Goal: Transaction & Acquisition: Download file/media

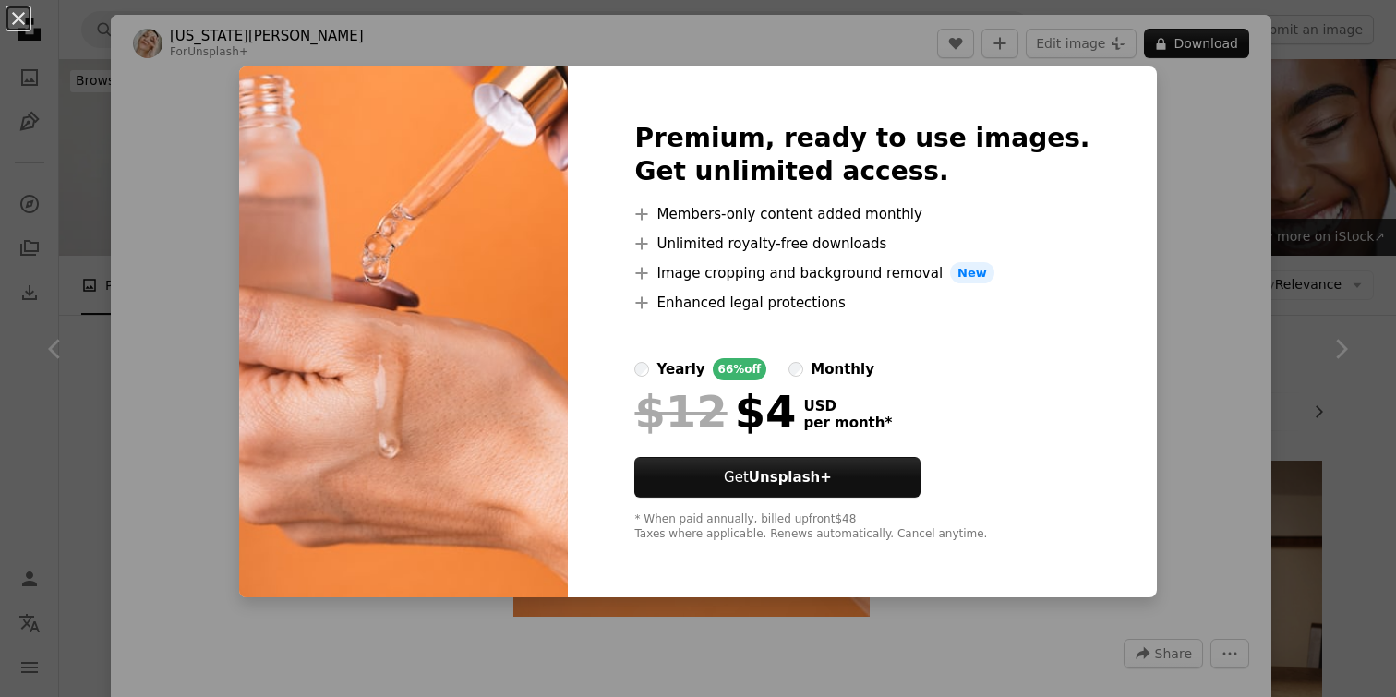
scroll to position [1473, 0]
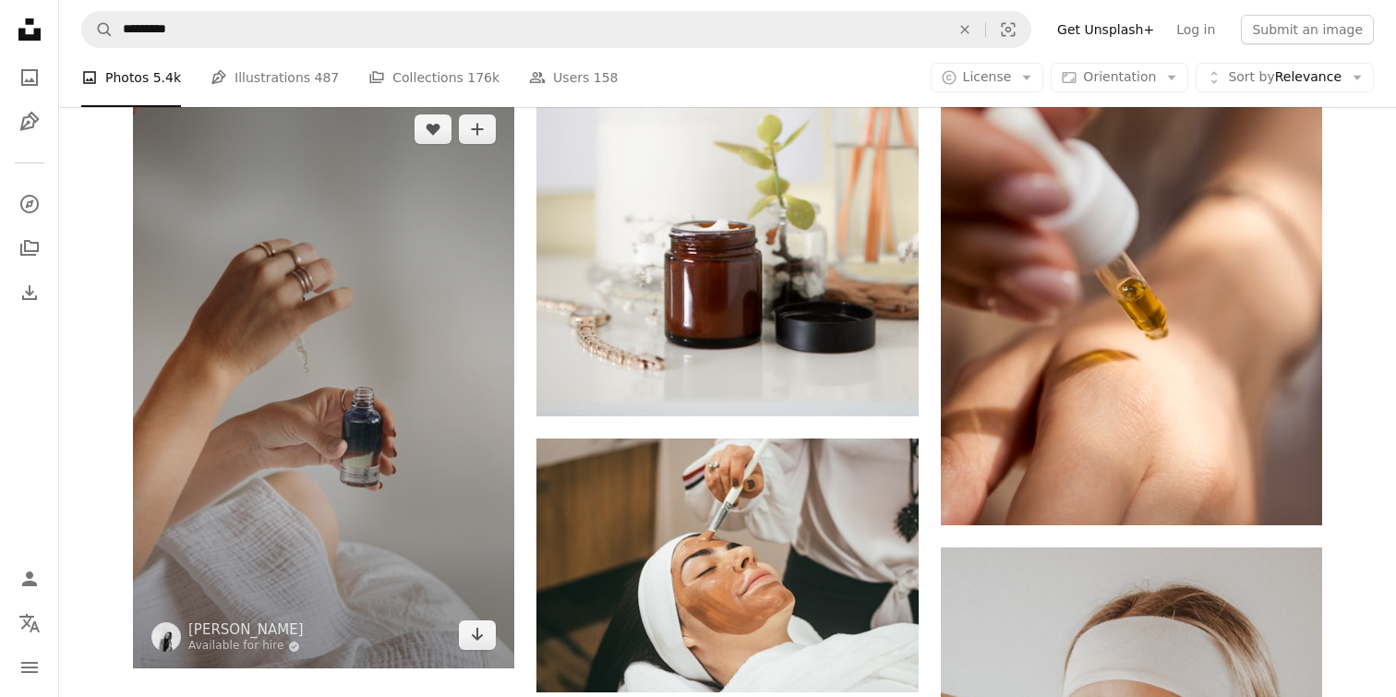
scroll to position [2970, 0]
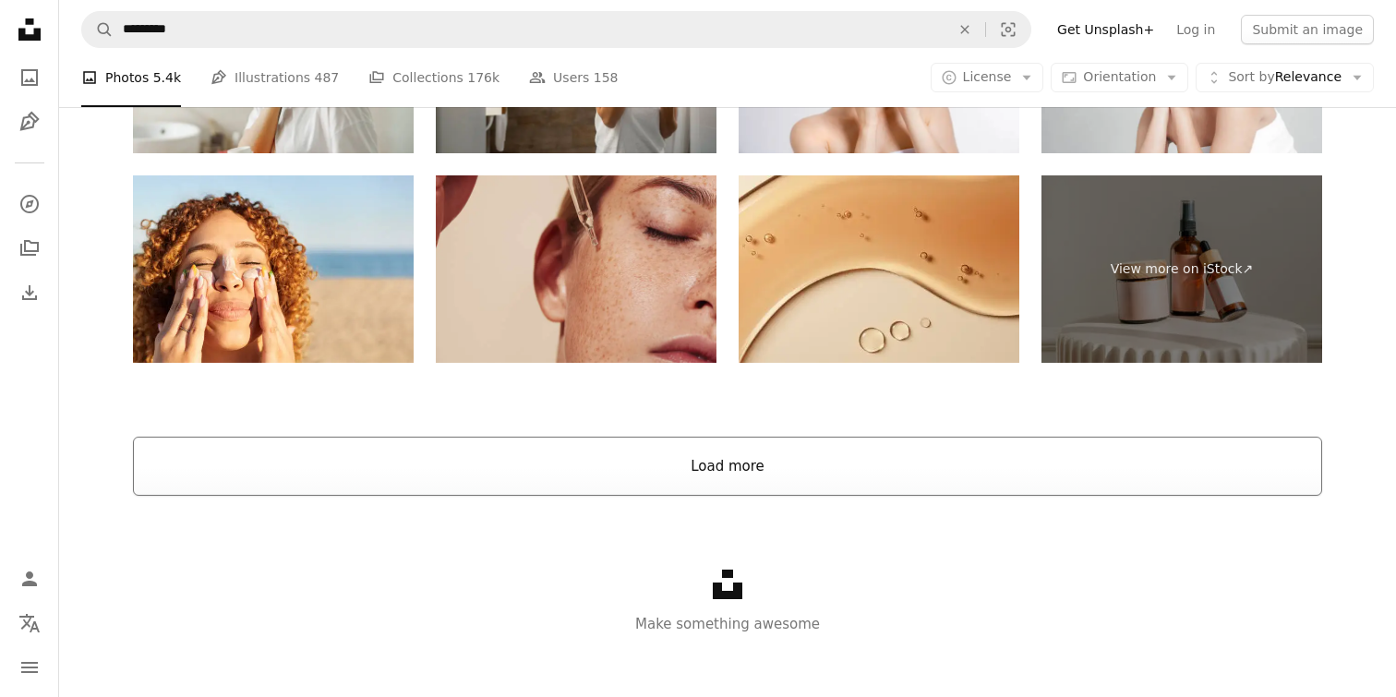
click at [464, 476] on button "Load more" at bounding box center [727, 466] width 1189 height 59
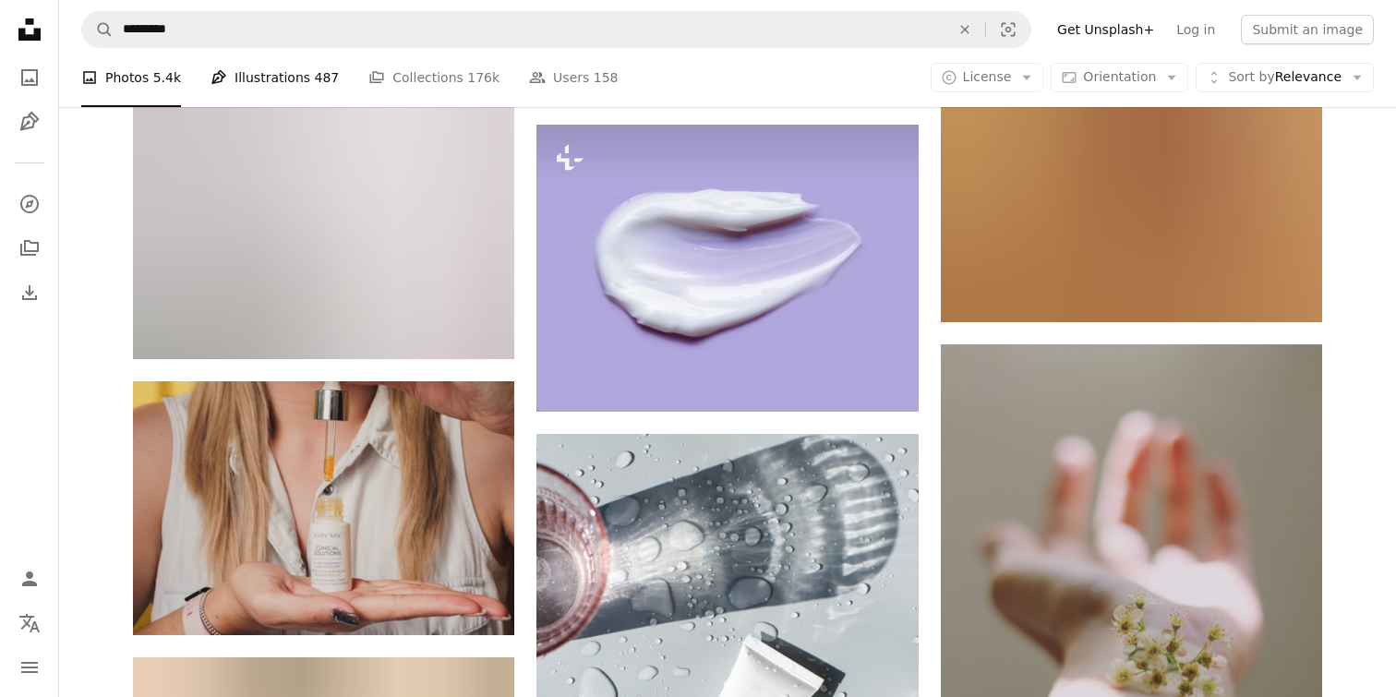
scroll to position [19867, 0]
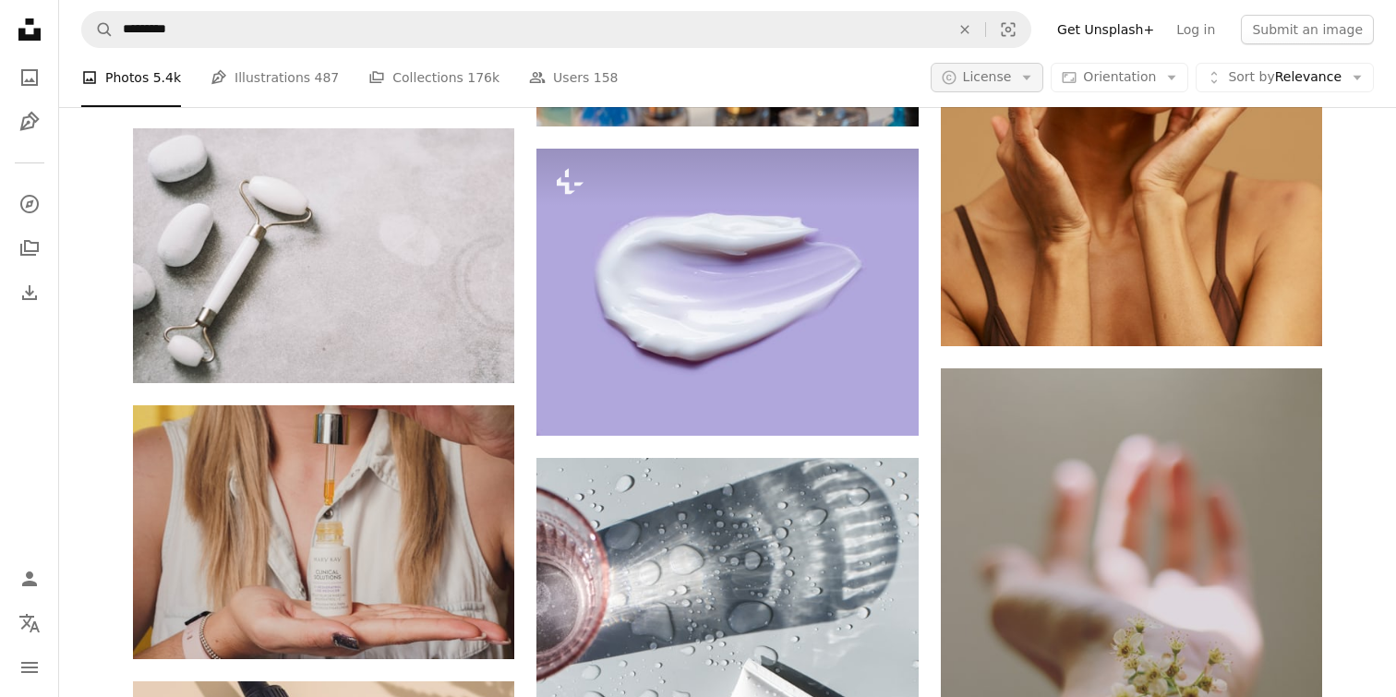
click at [1029, 71] on icon "Arrow down" at bounding box center [1026, 77] width 17 height 17
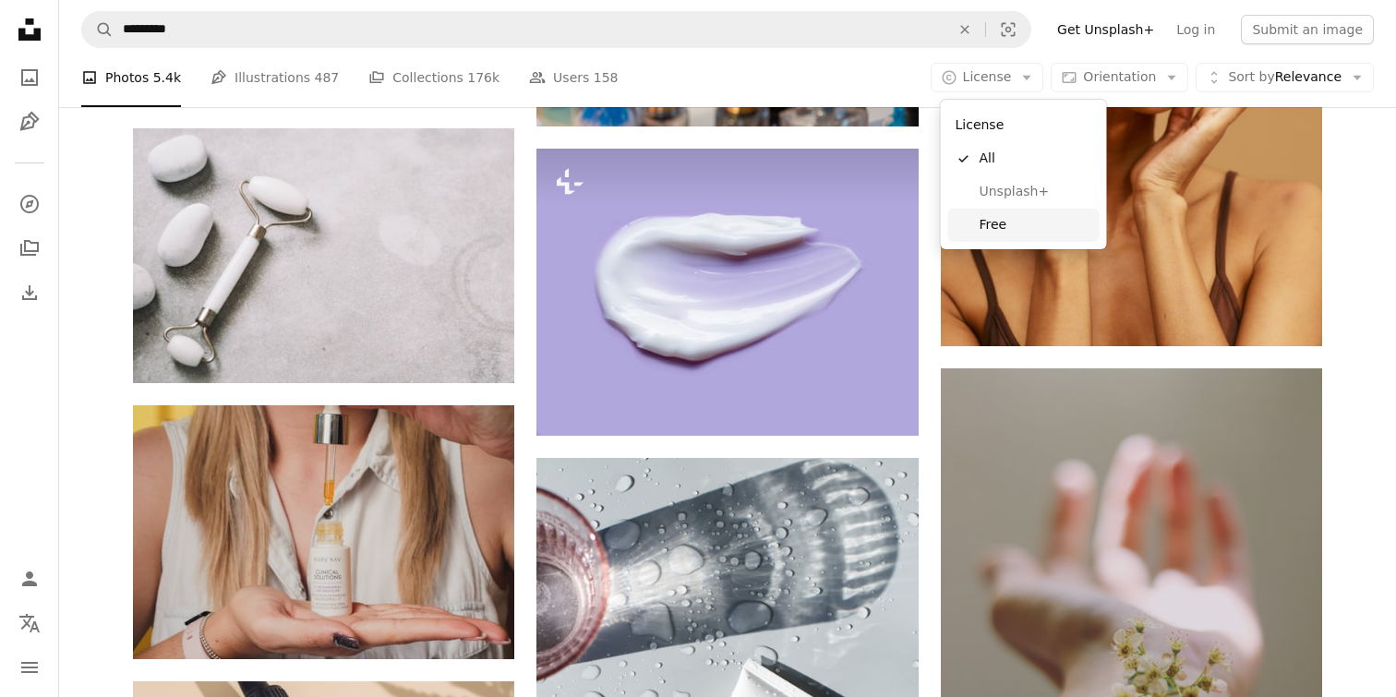
click at [994, 229] on span "Free" at bounding box center [1036, 225] width 113 height 18
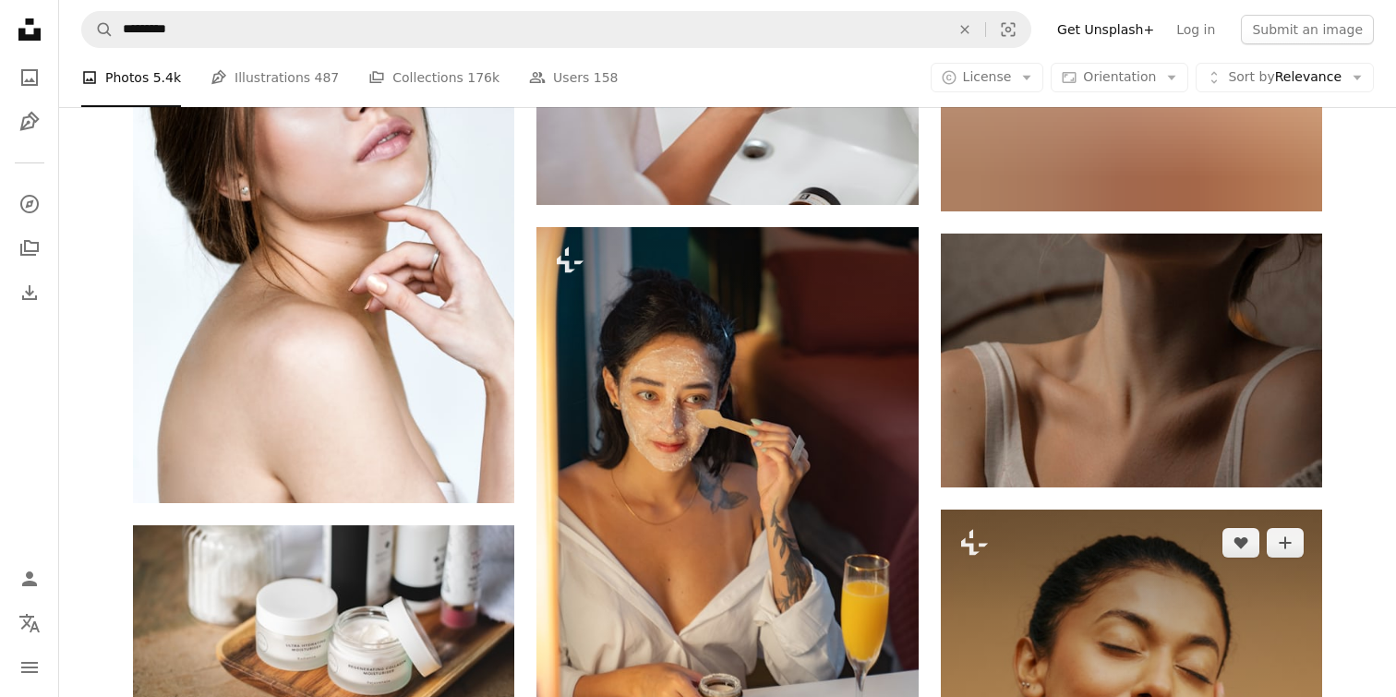
scroll to position [19137, 0]
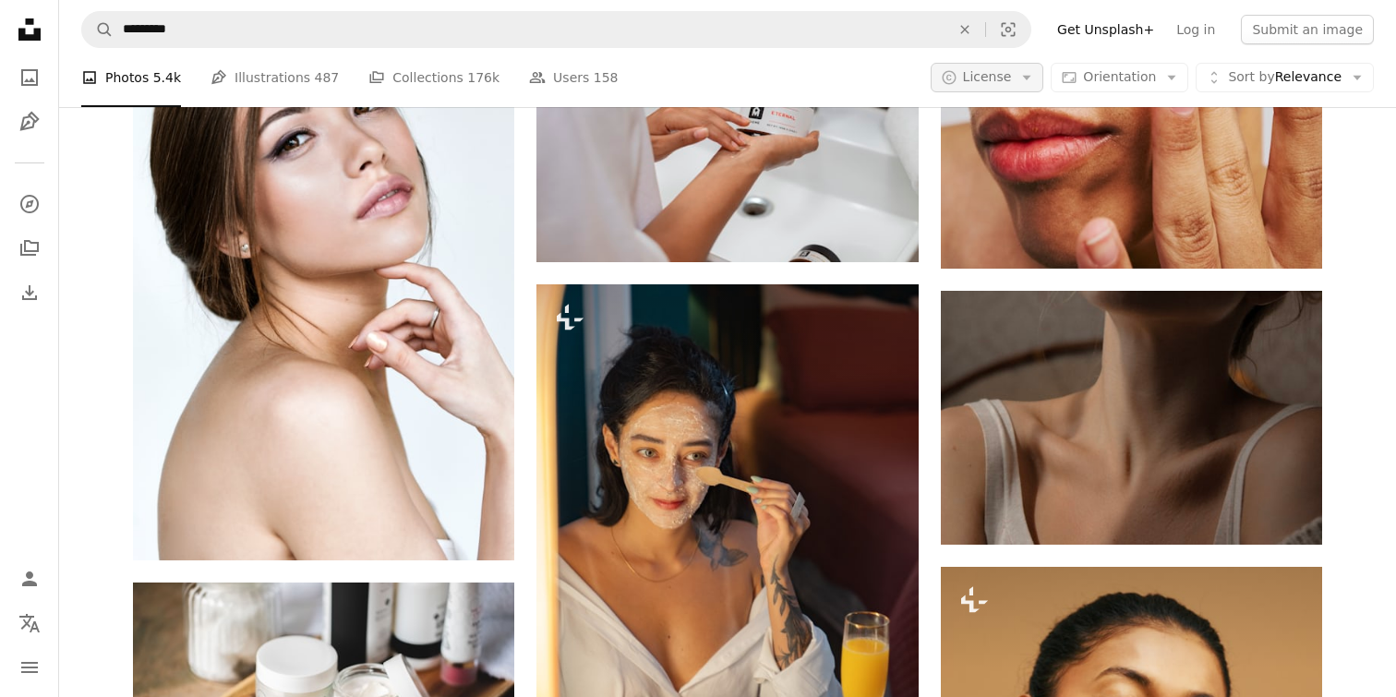
click at [1035, 83] on icon "Arrow down" at bounding box center [1026, 77] width 17 height 17
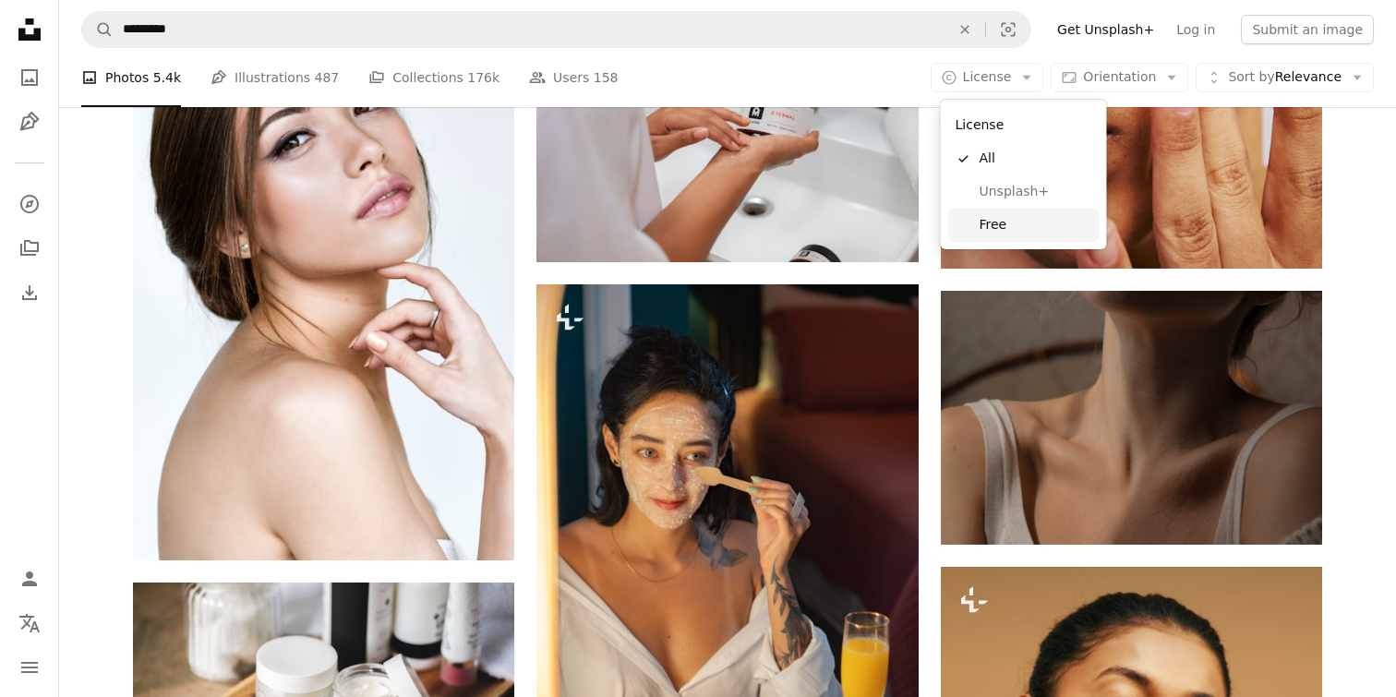
click at [1007, 223] on span "Free" at bounding box center [1036, 225] width 113 height 18
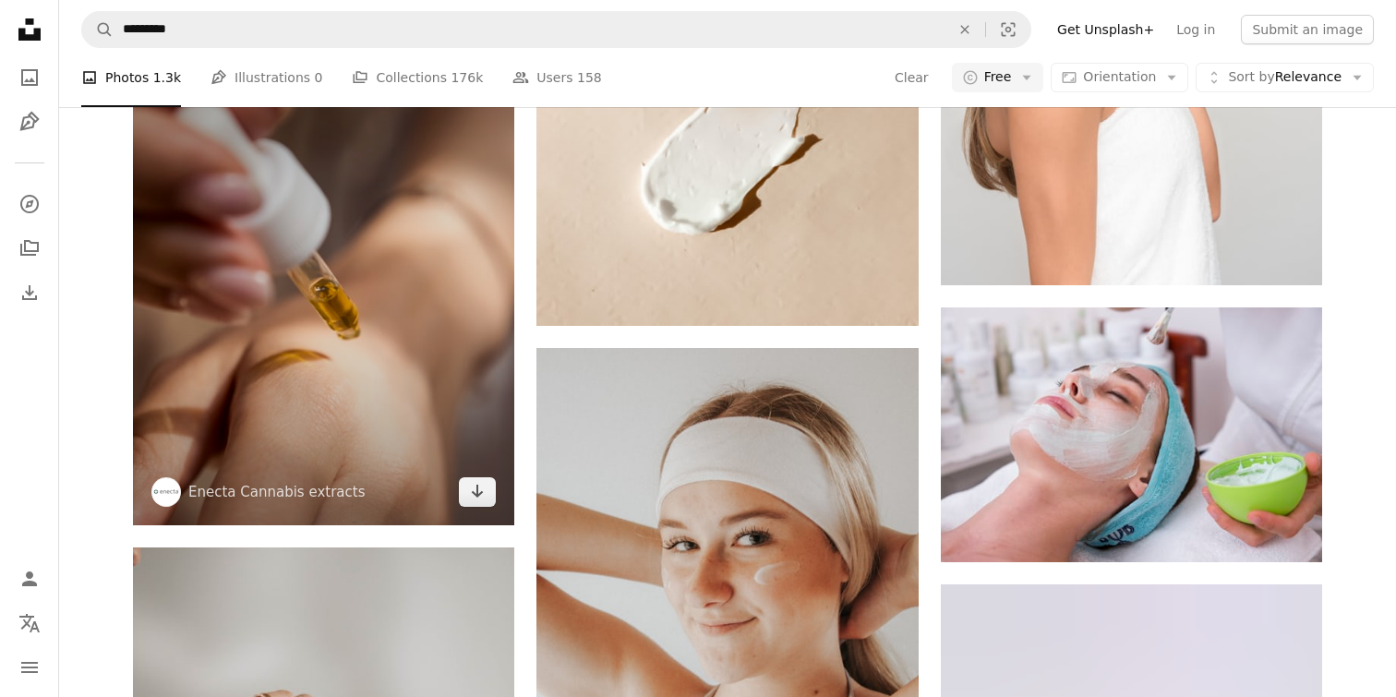
scroll to position [1838, 0]
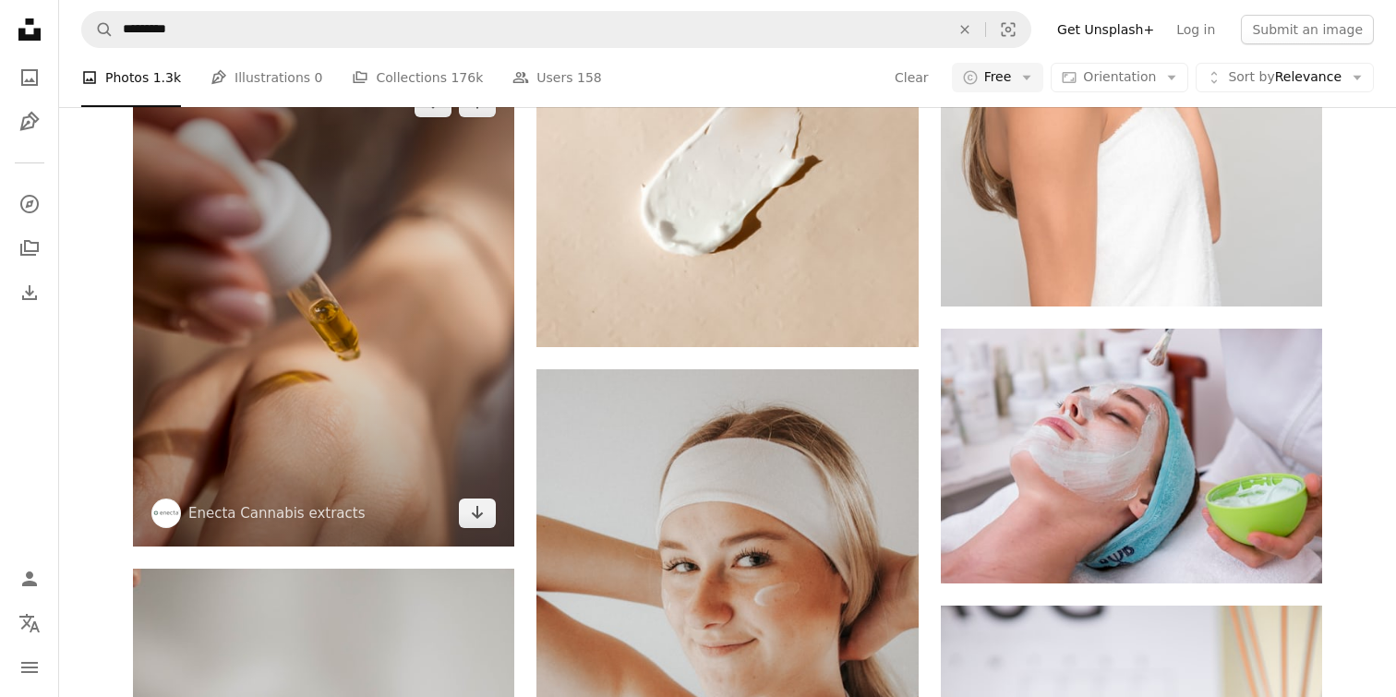
click at [441, 380] on img at bounding box center [323, 307] width 381 height 477
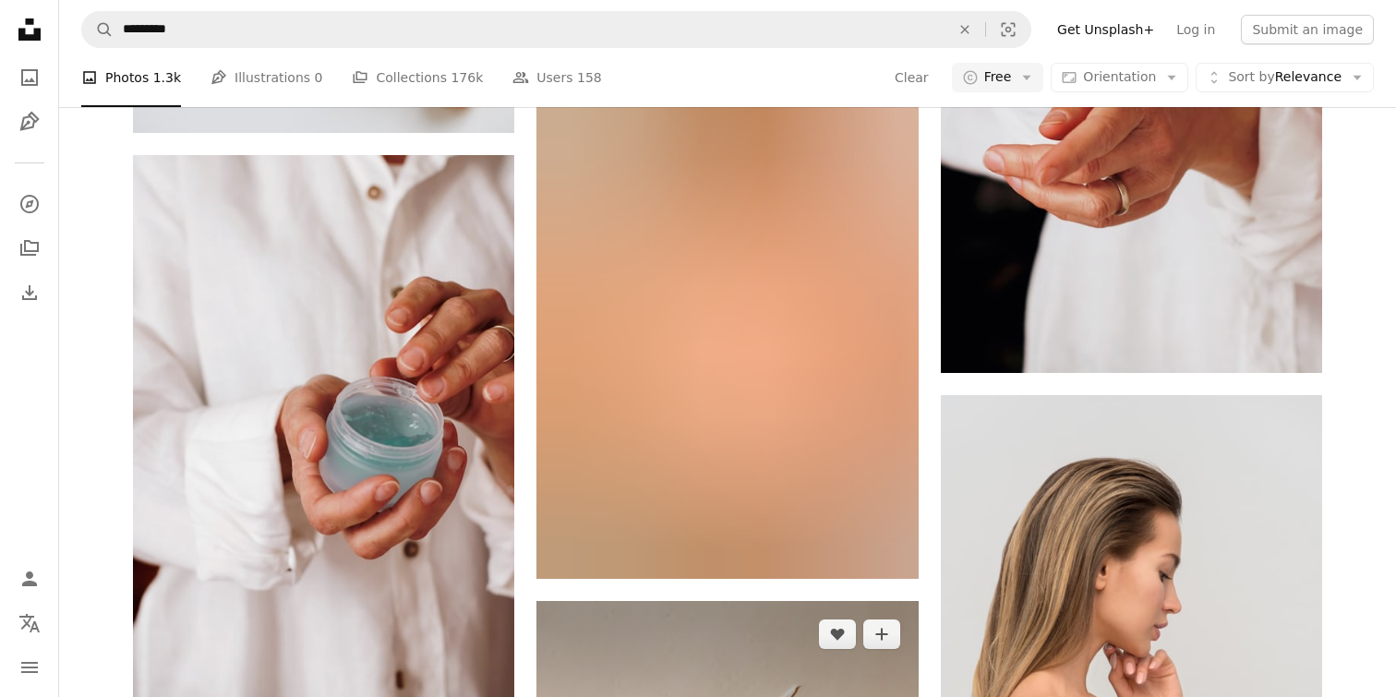
scroll to position [1176, 0]
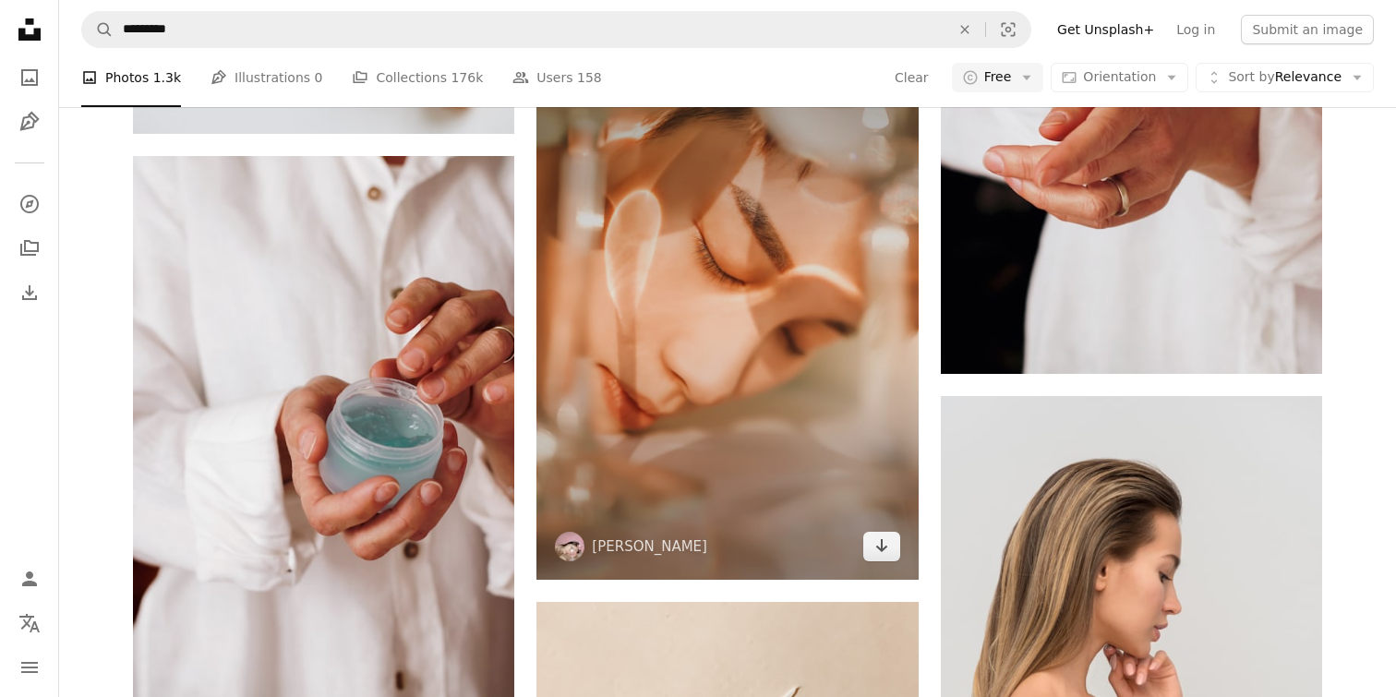
click at [759, 283] on img at bounding box center [726, 320] width 381 height 522
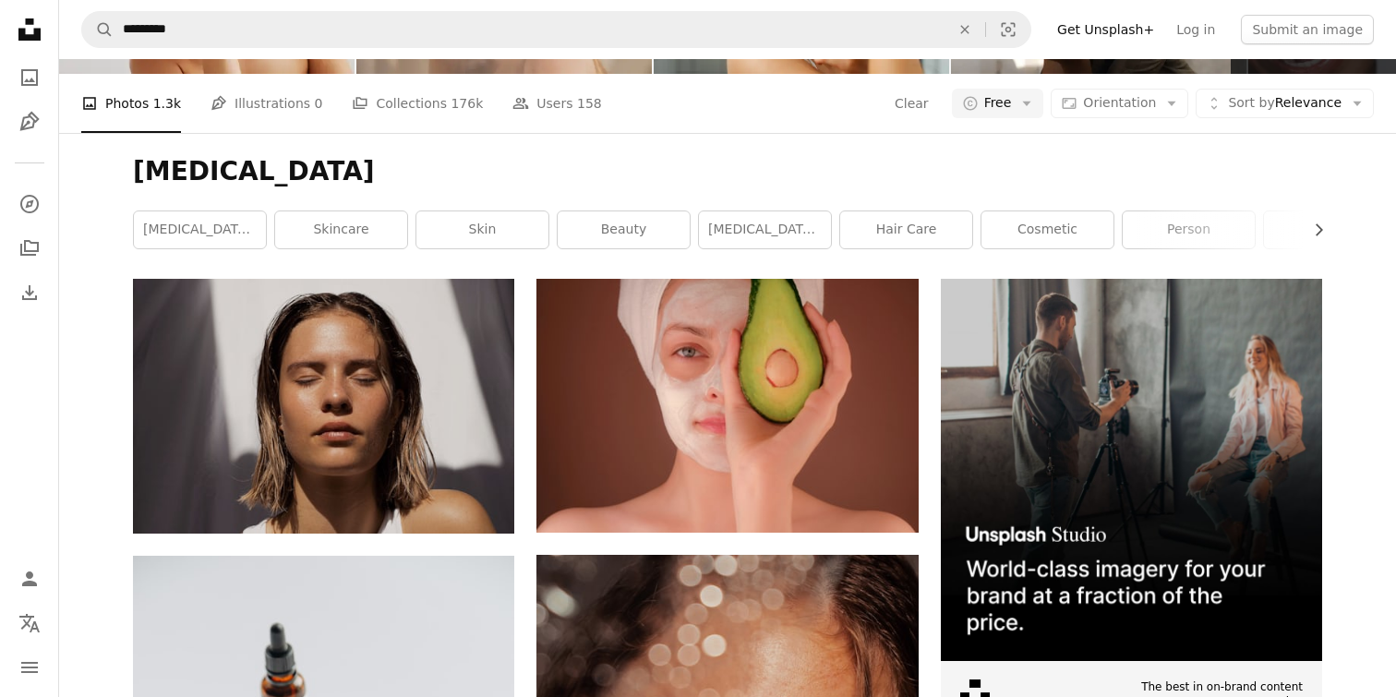
scroll to position [181, 0]
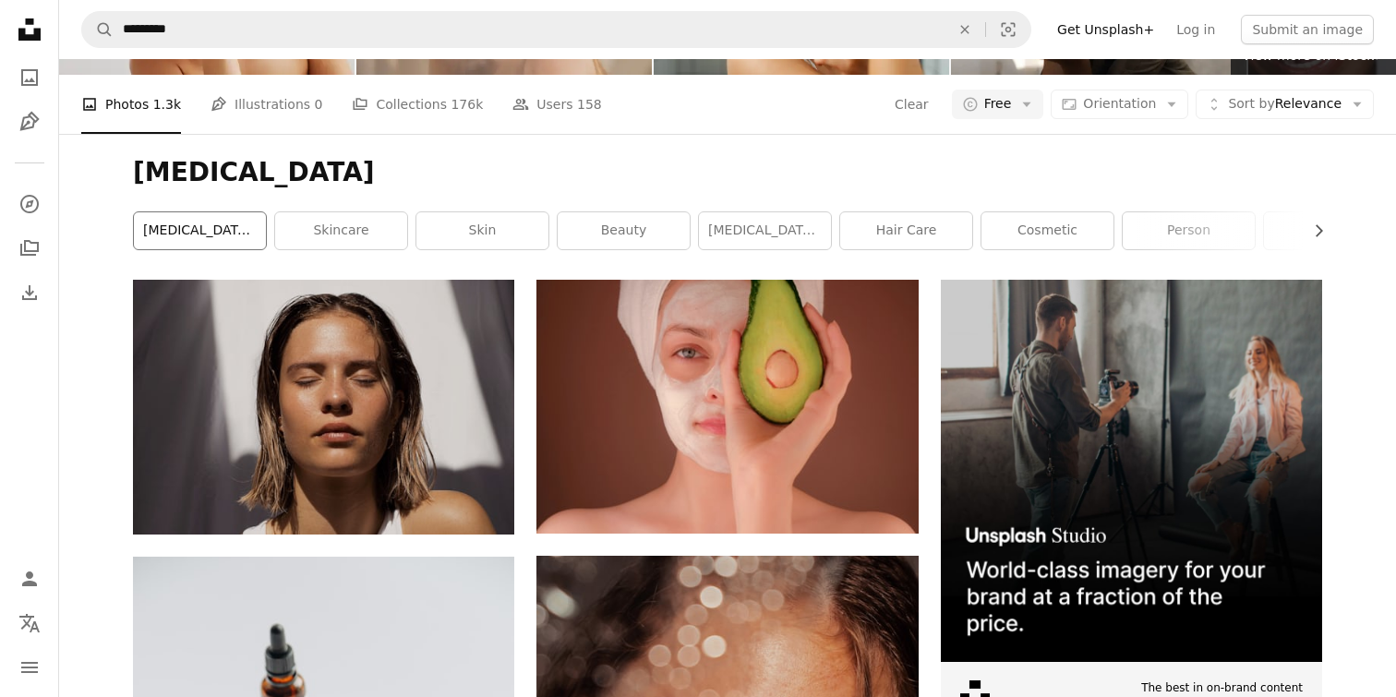
click at [199, 237] on link "skin care products" at bounding box center [200, 230] width 132 height 37
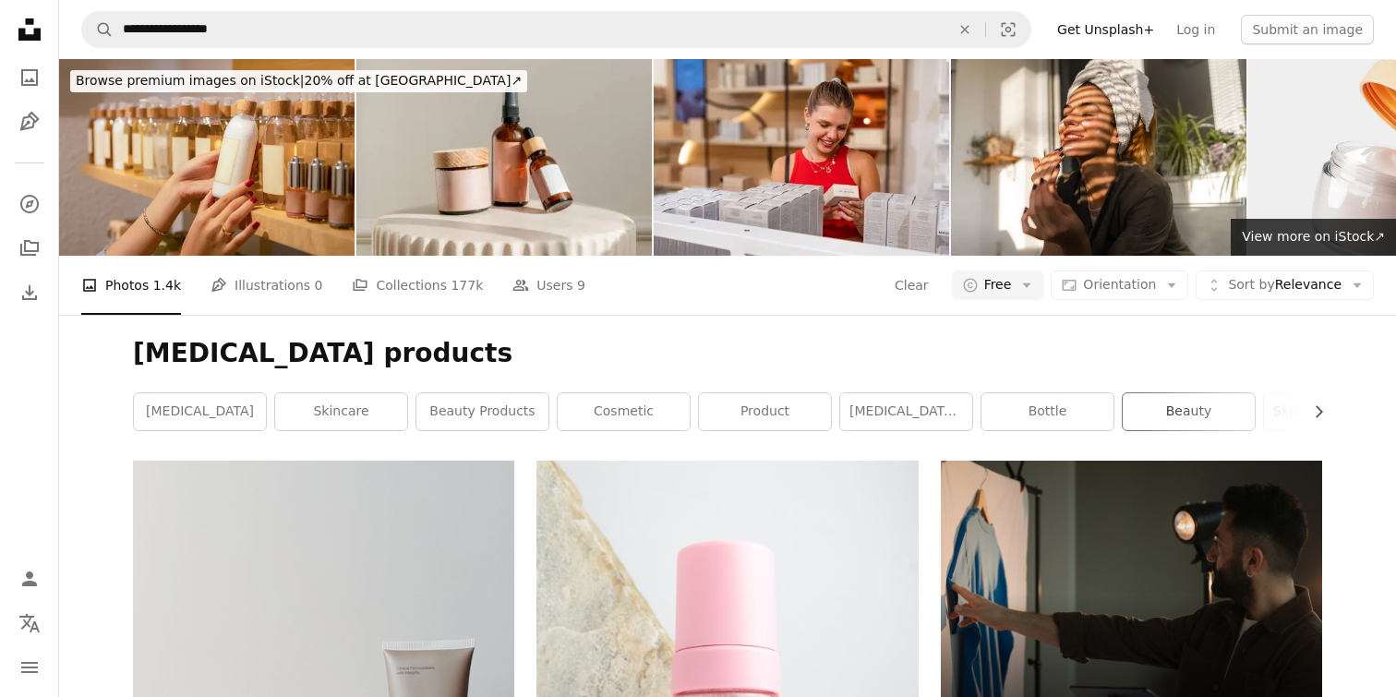
click at [1200, 411] on link "beauty" at bounding box center [1189, 411] width 132 height 37
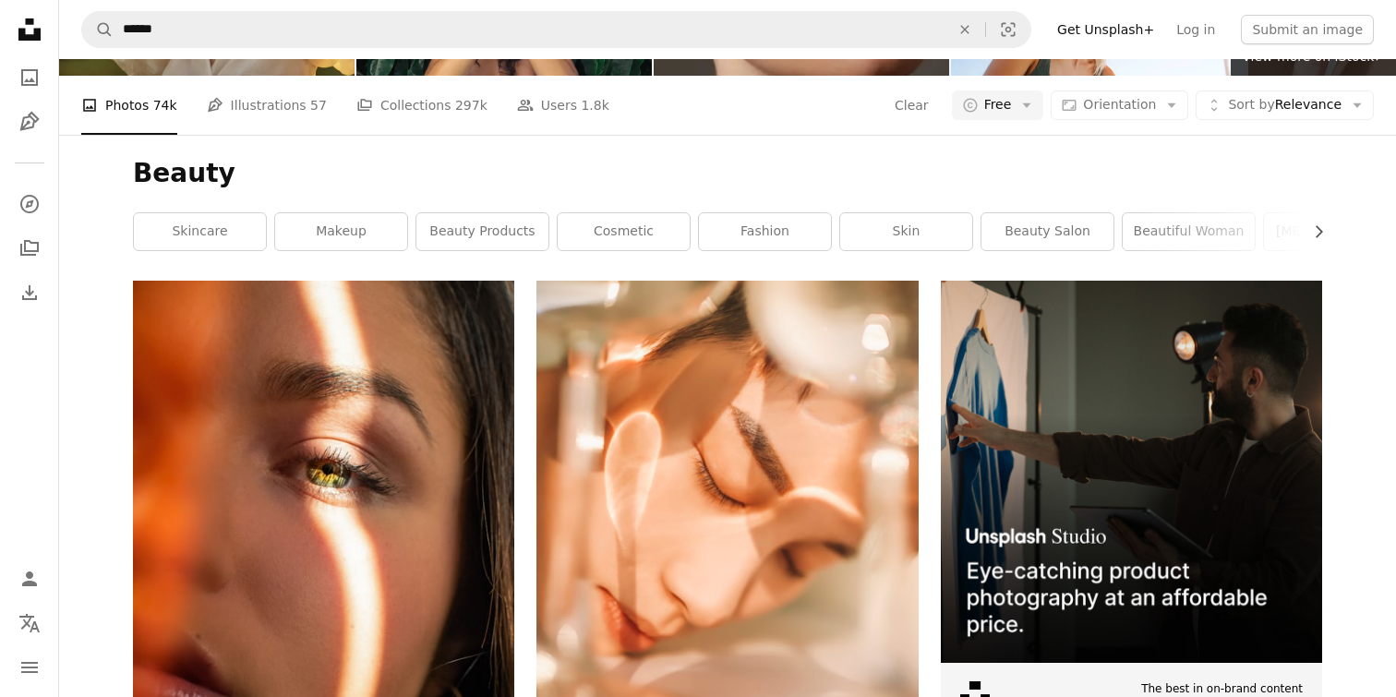
scroll to position [179, 0]
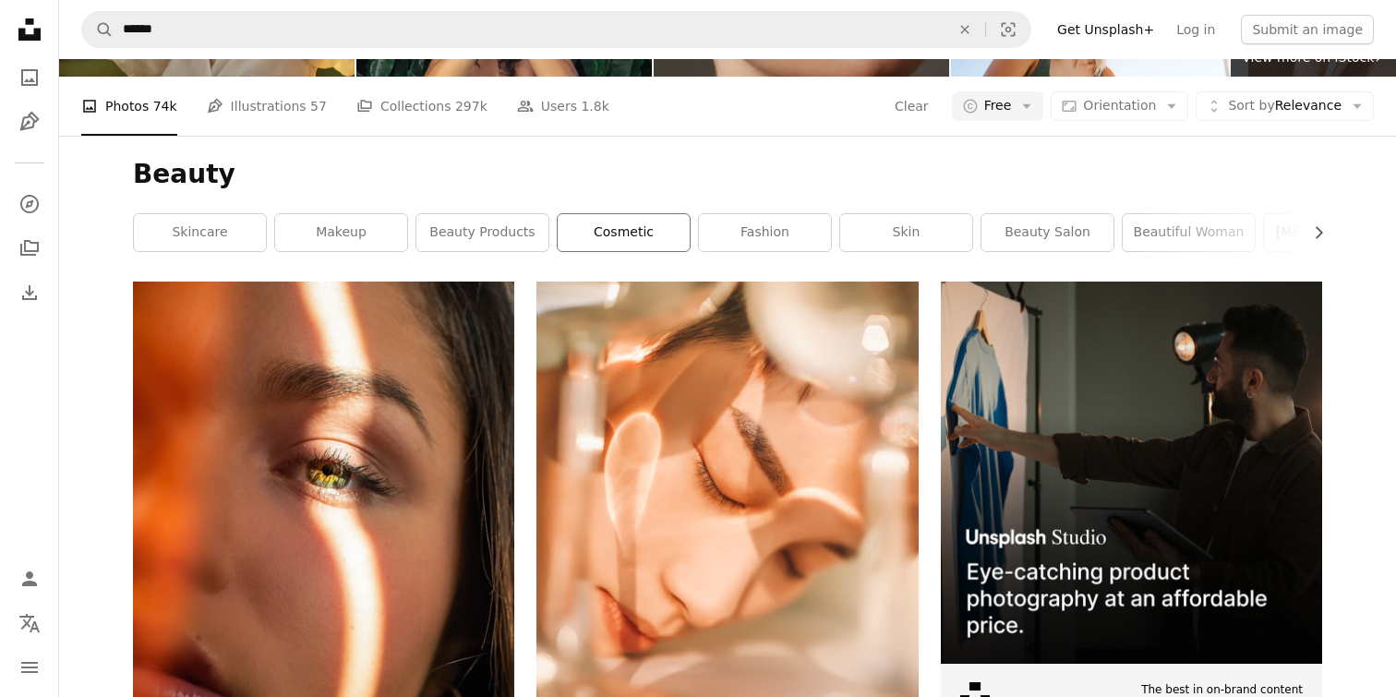
click at [605, 236] on link "cosmetic" at bounding box center [624, 232] width 132 height 37
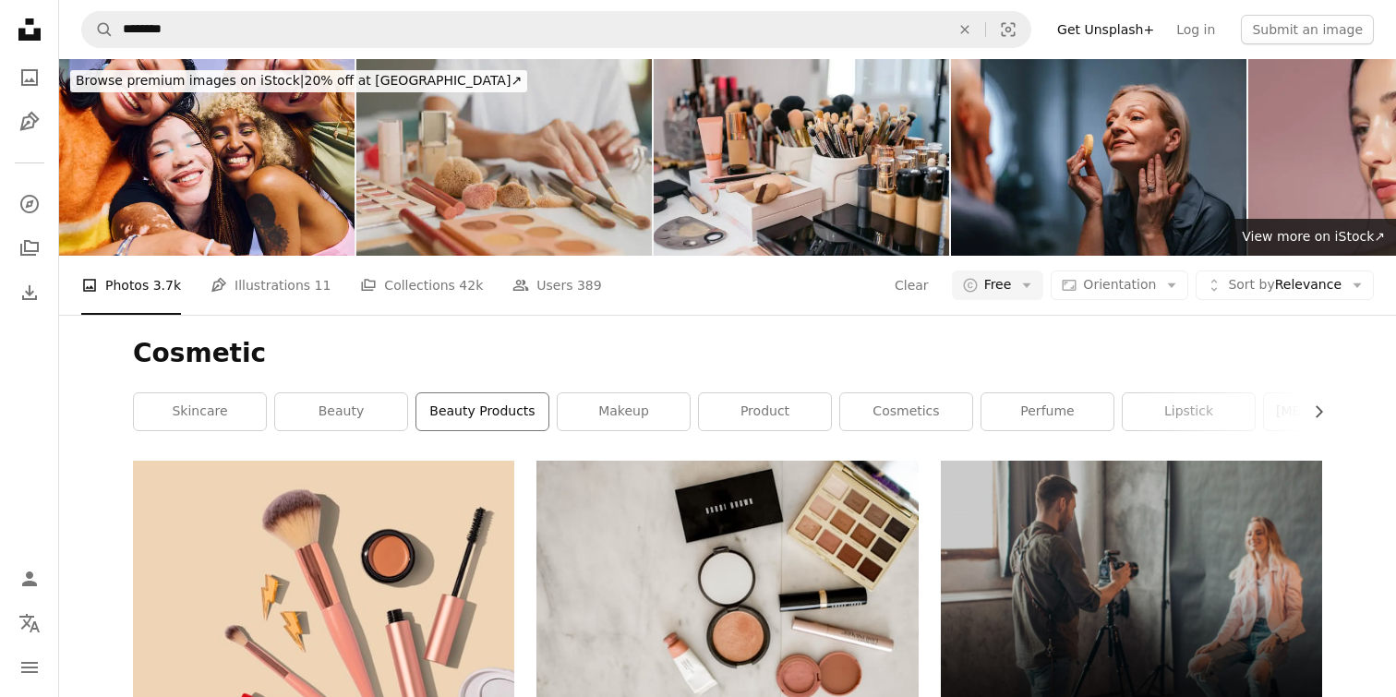
click at [487, 419] on link "beauty products" at bounding box center [482, 411] width 132 height 37
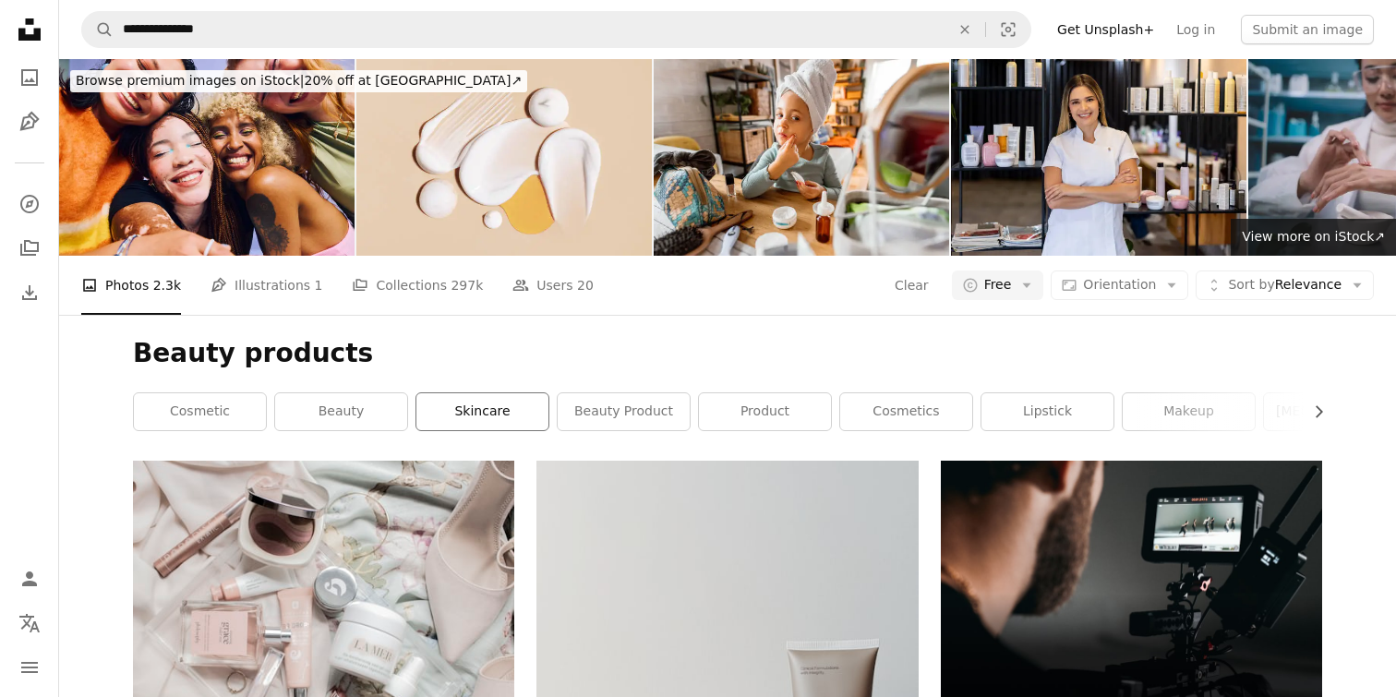
click at [452, 405] on link "skincare" at bounding box center [482, 411] width 132 height 37
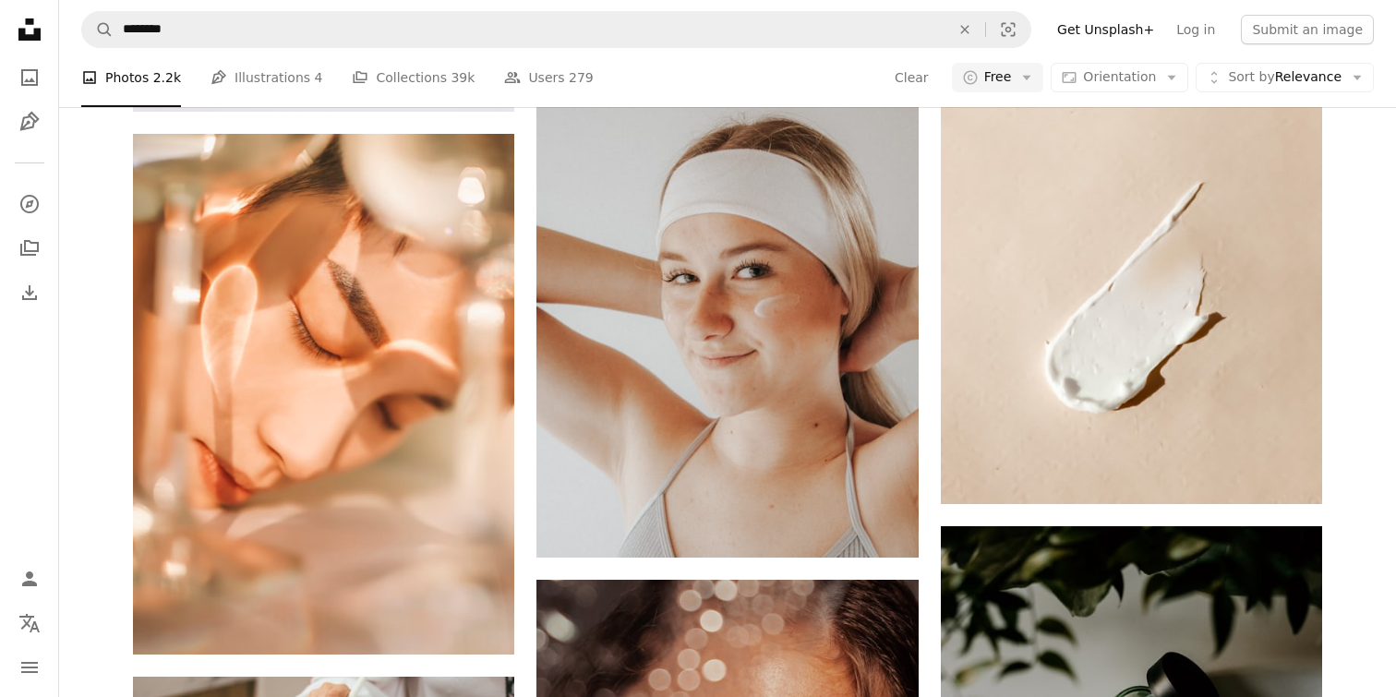
scroll to position [886, 0]
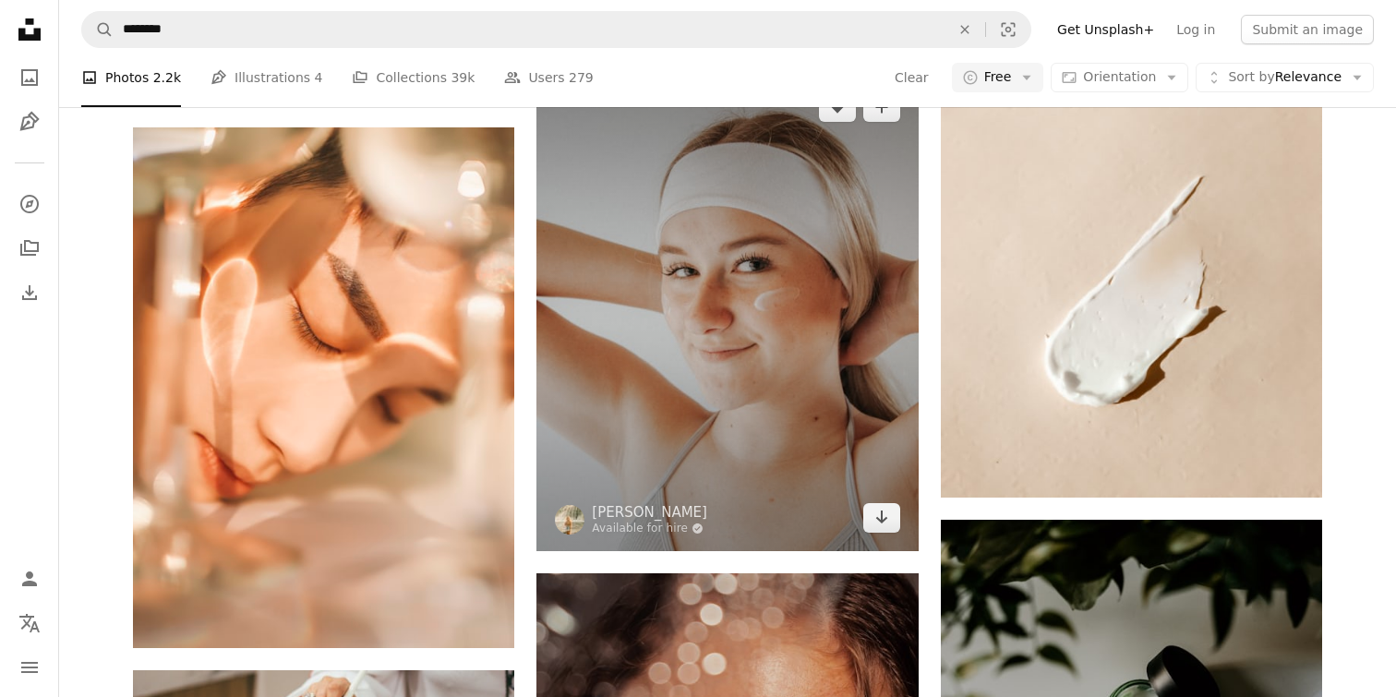
click at [684, 374] on img at bounding box center [726, 312] width 381 height 477
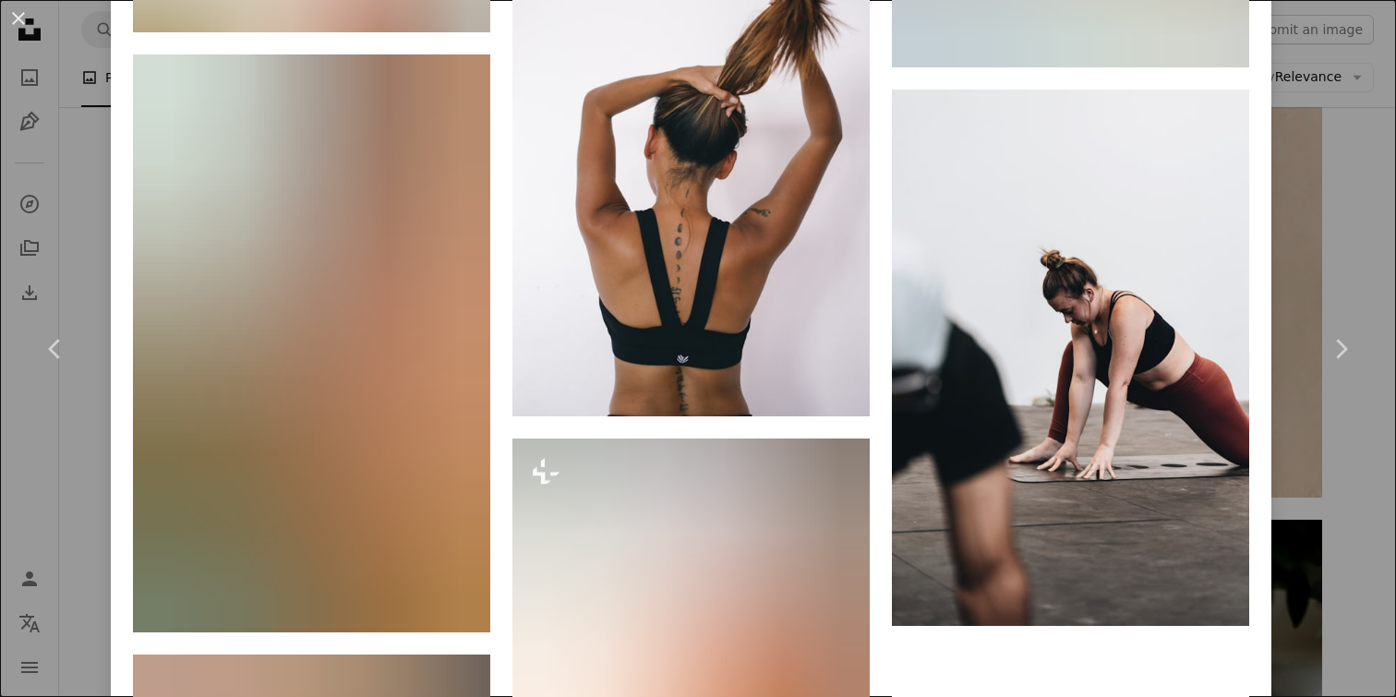
scroll to position [10044, 0]
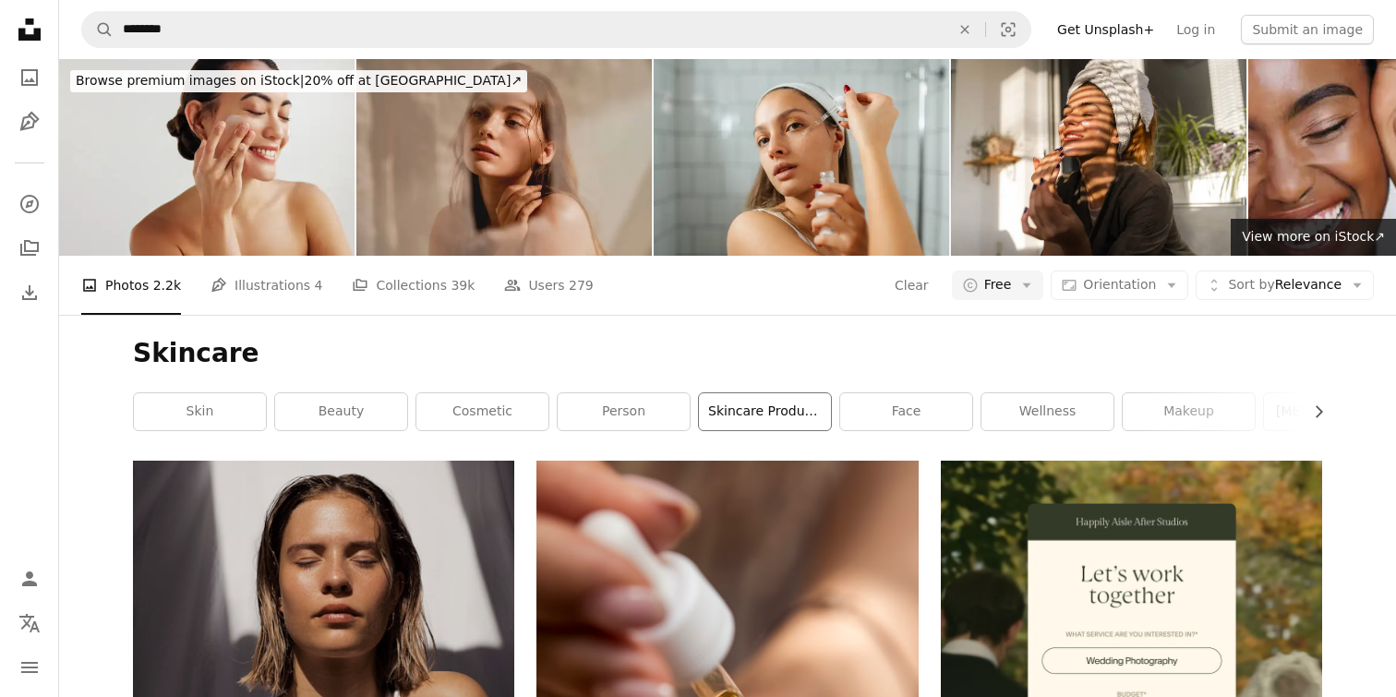
click at [760, 409] on link "skincare products" at bounding box center [765, 411] width 132 height 37
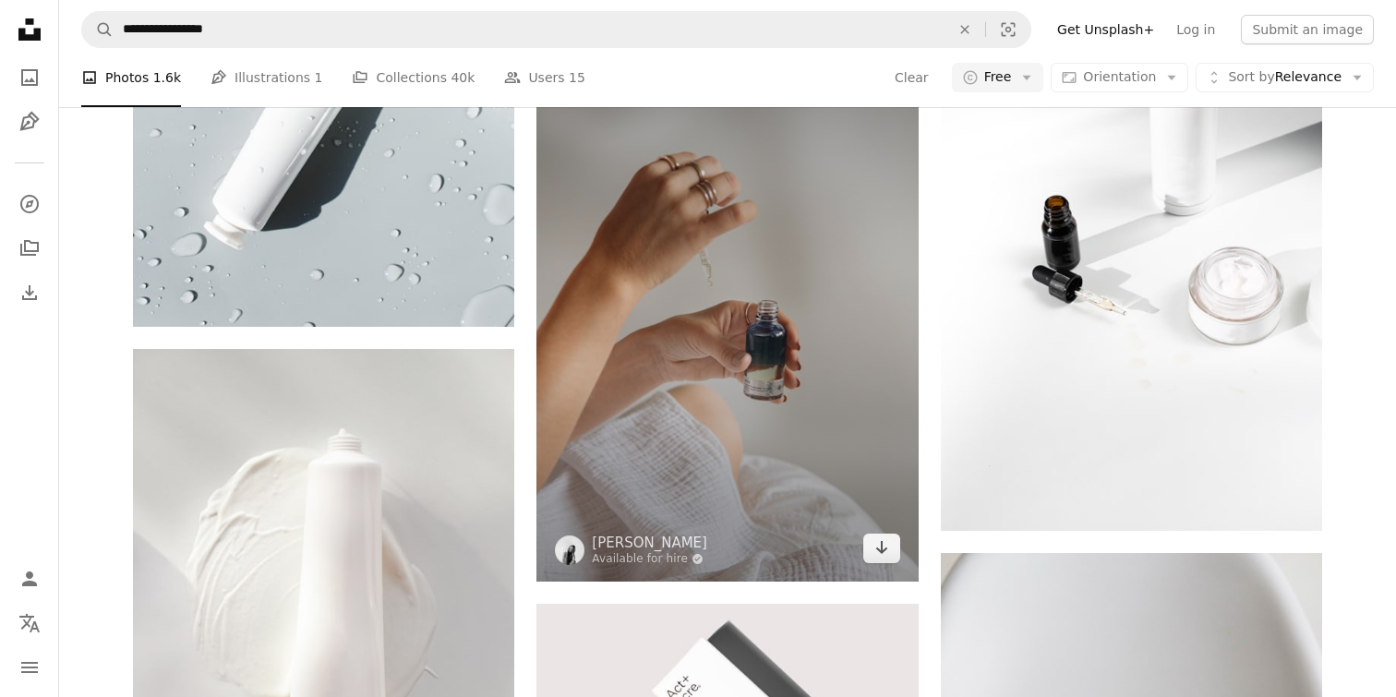
scroll to position [982, 0]
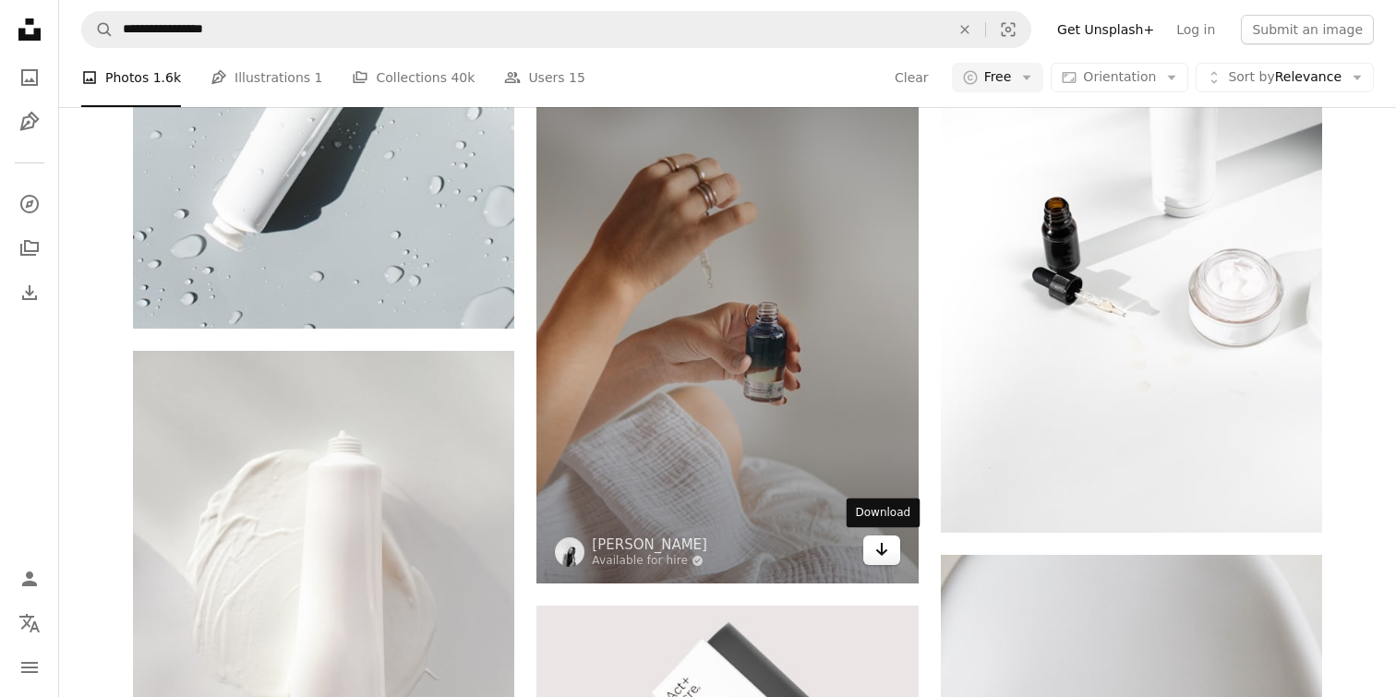
click at [887, 560] on link "Arrow pointing down" at bounding box center [881, 551] width 37 height 30
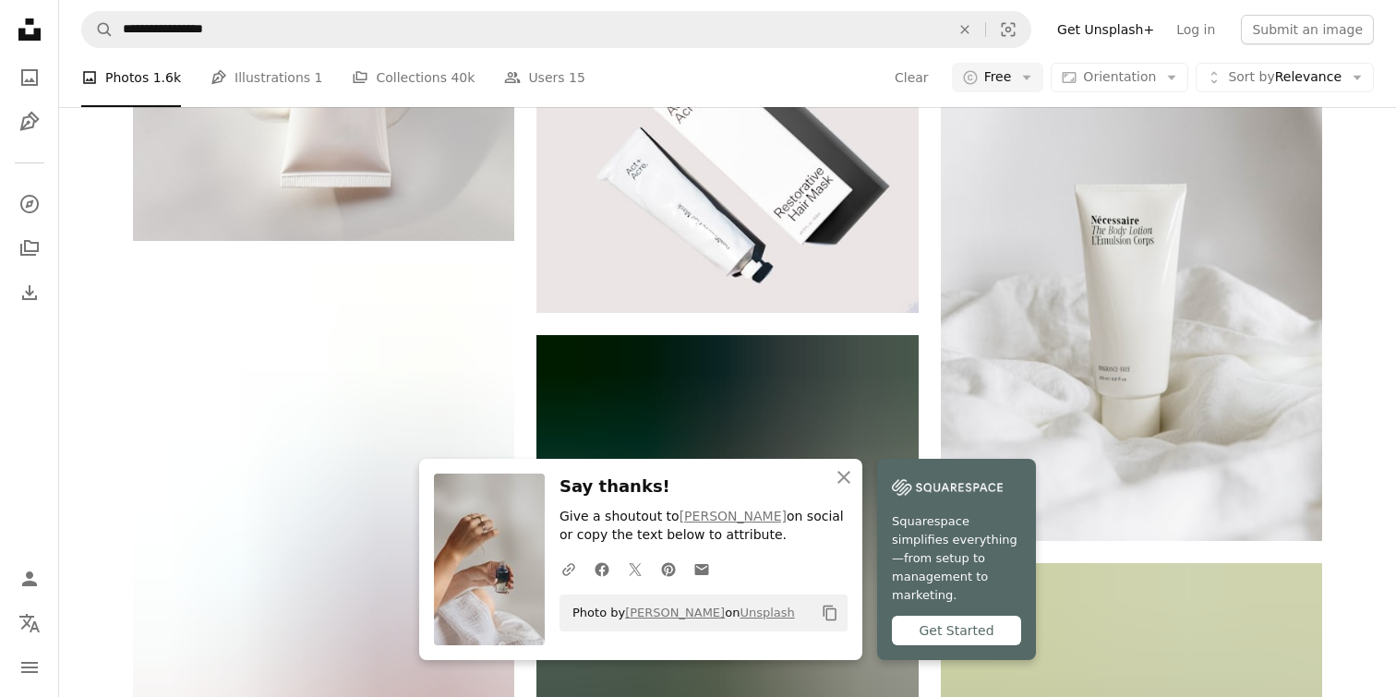
scroll to position [1587, 0]
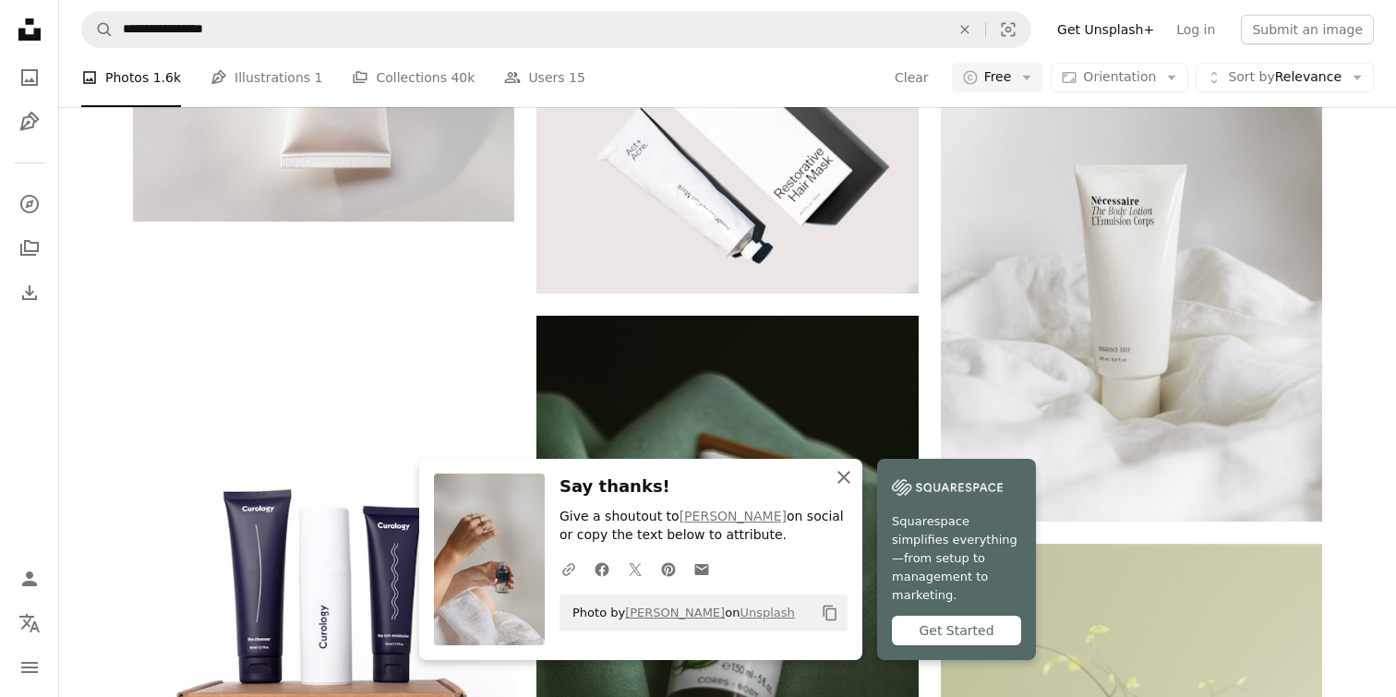
click at [841, 484] on icon "button" at bounding box center [843, 477] width 13 height 13
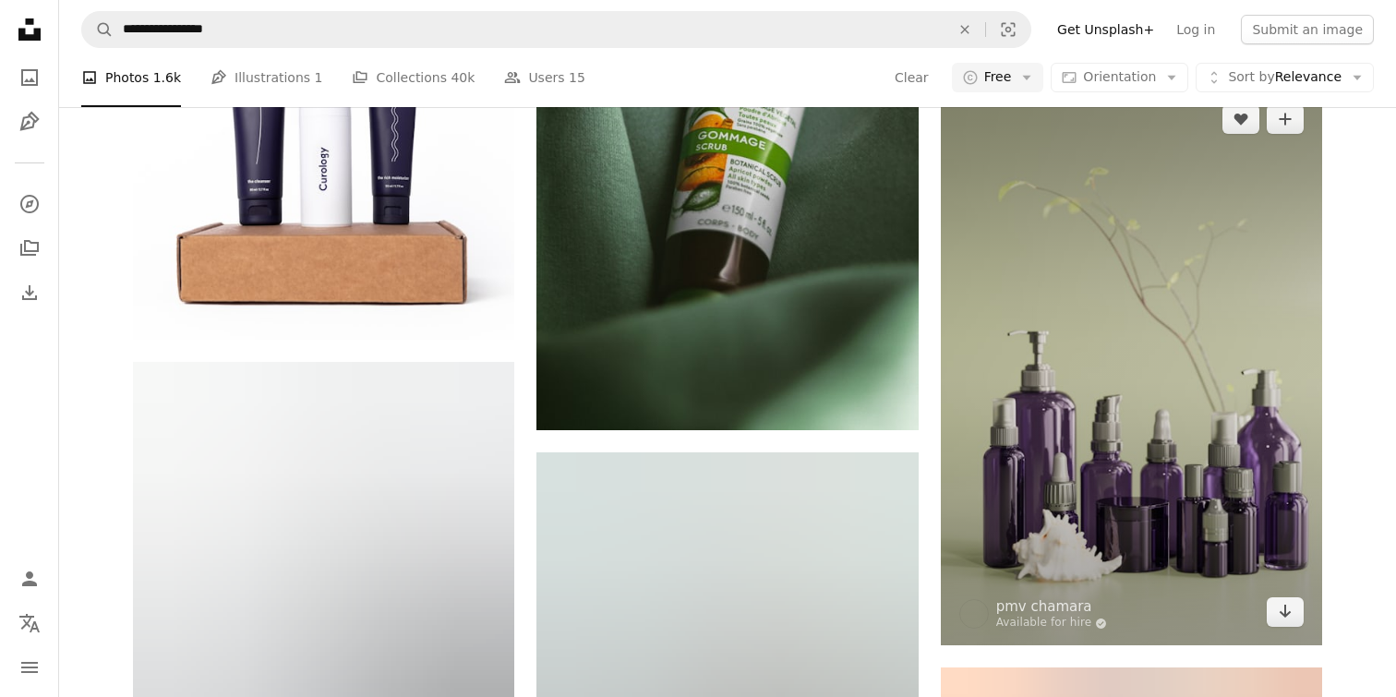
scroll to position [2043, 0]
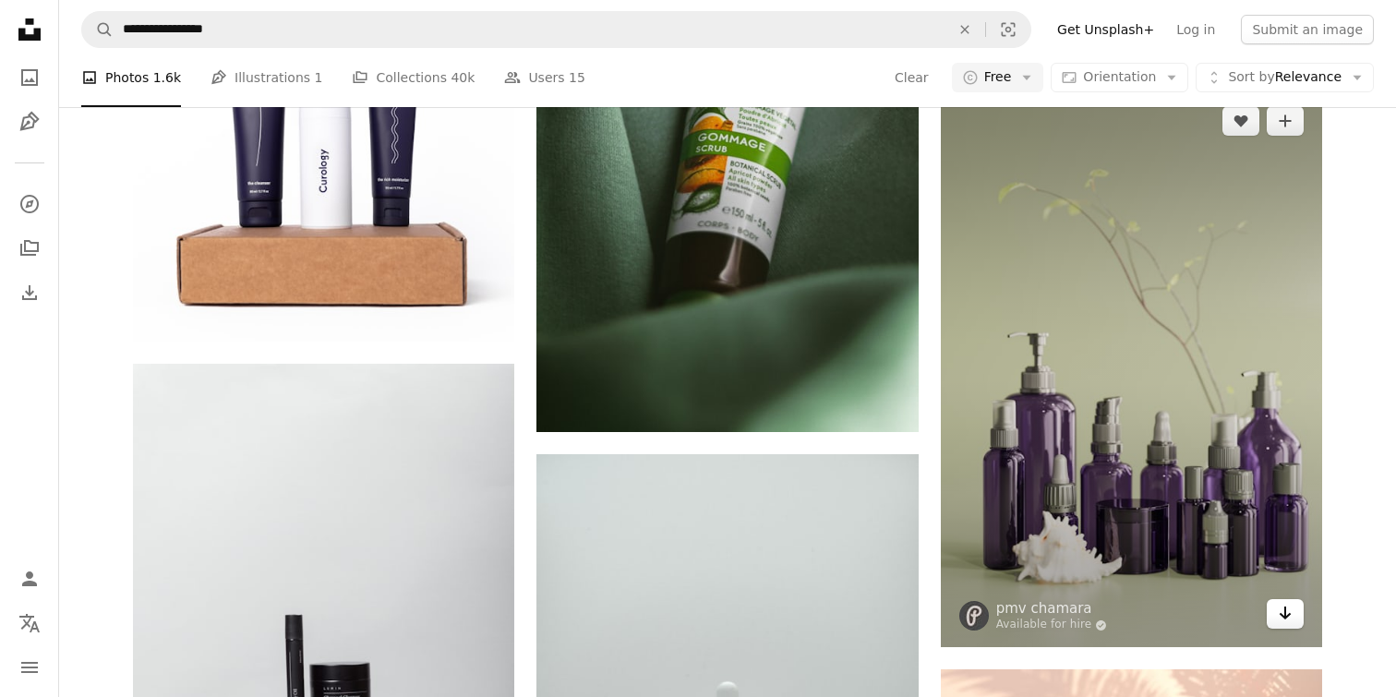
click at [1284, 611] on icon "Download" at bounding box center [1286, 613] width 12 height 13
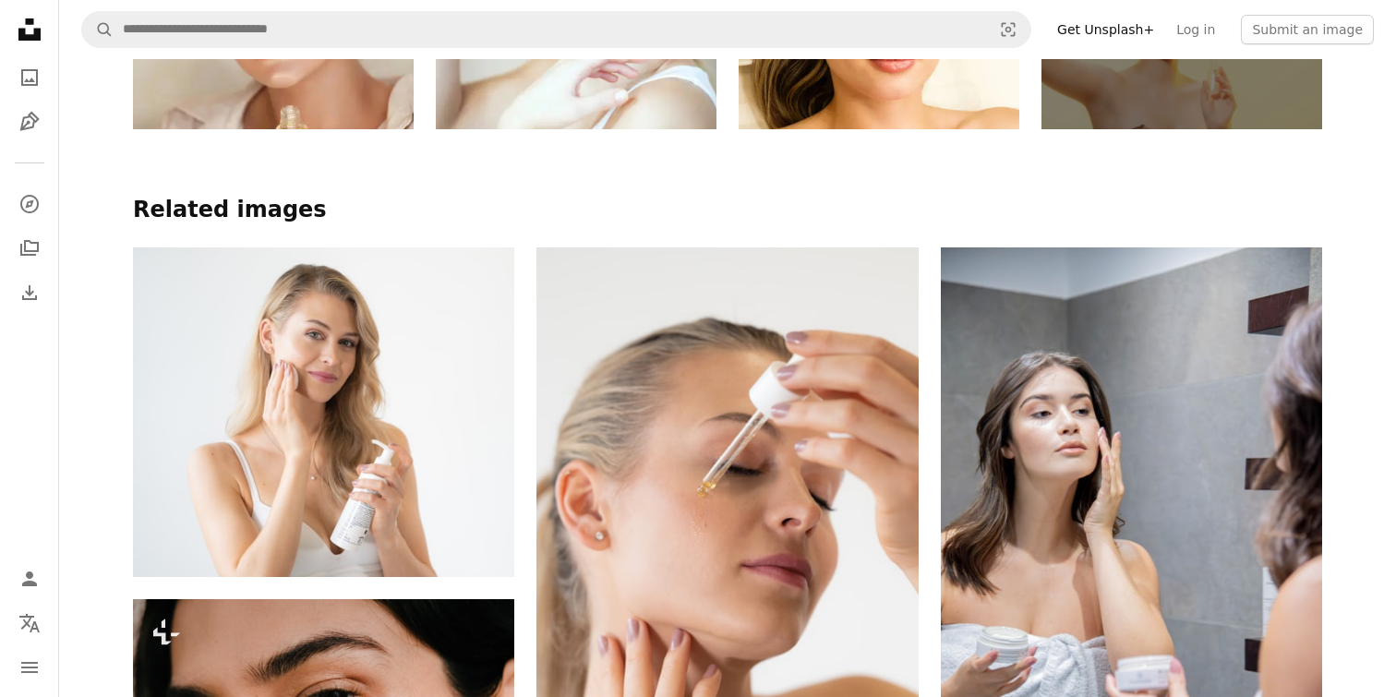
scroll to position [1136, 0]
